Goal: Use online tool/utility

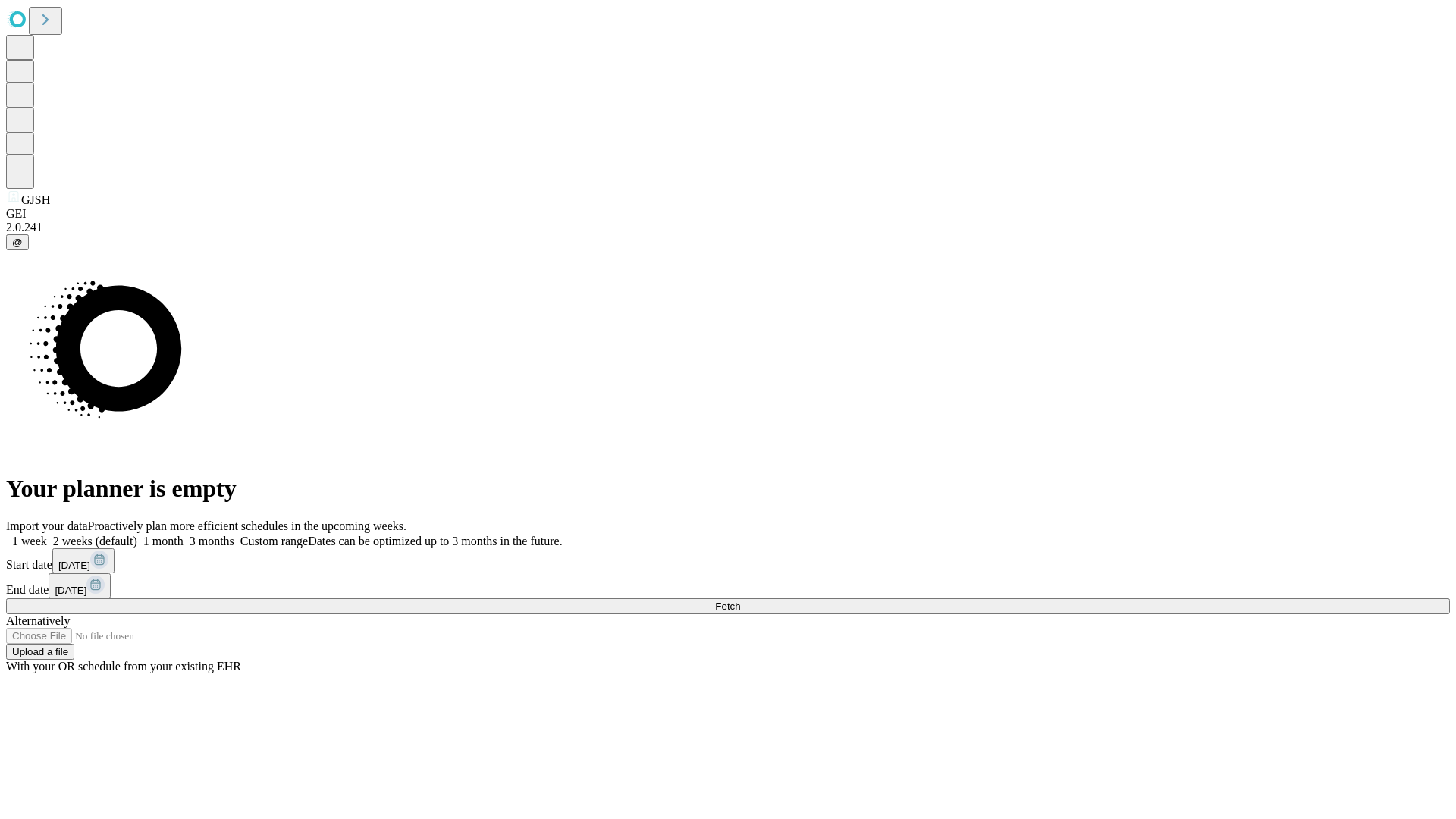
click at [740, 601] on span "Fetch" at bounding box center [727, 606] width 25 height 11
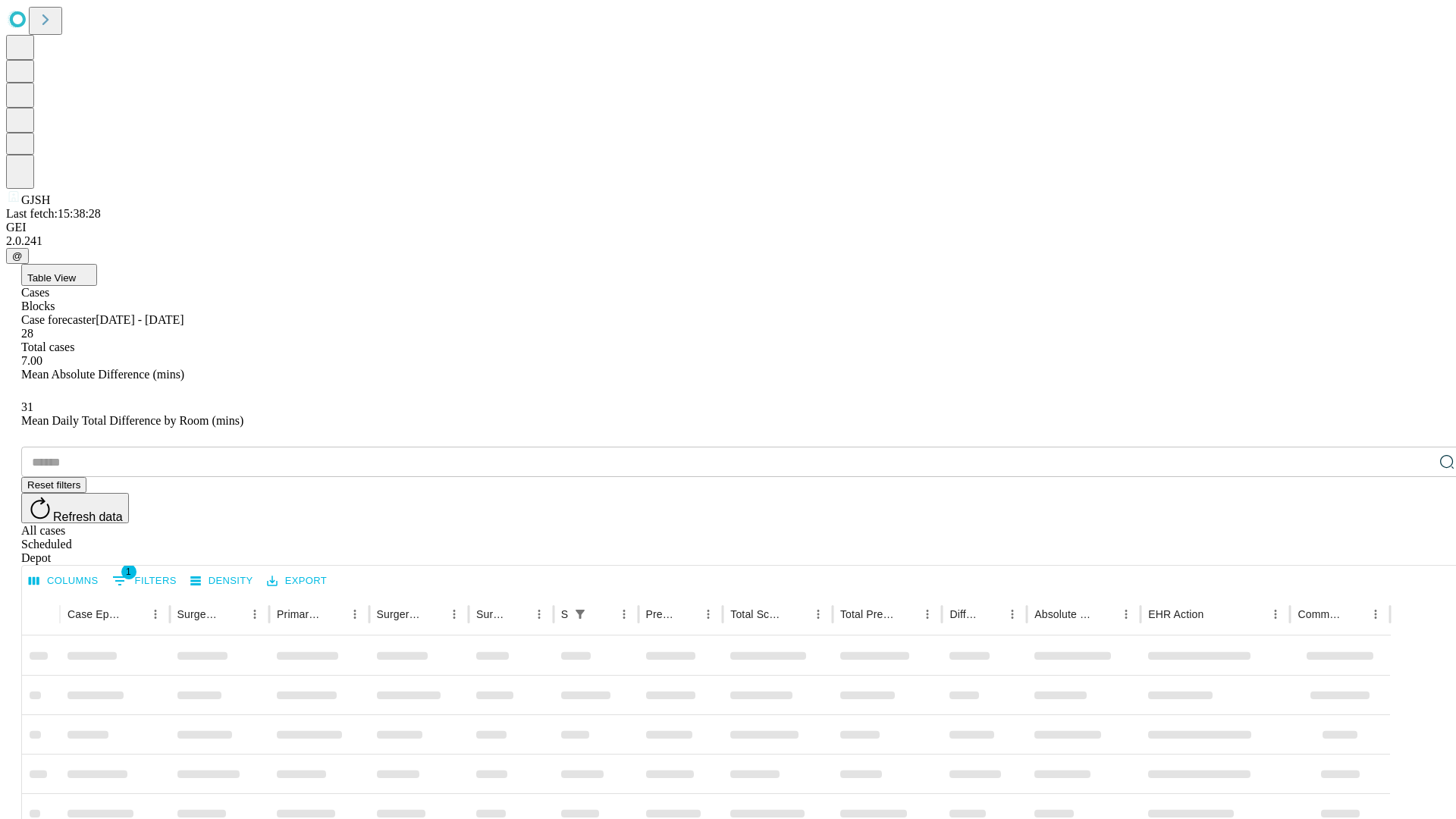
click at [1417, 551] on div "Depot" at bounding box center [743, 557] width 1444 height 14
